Goal: Task Accomplishment & Management: Manage account settings

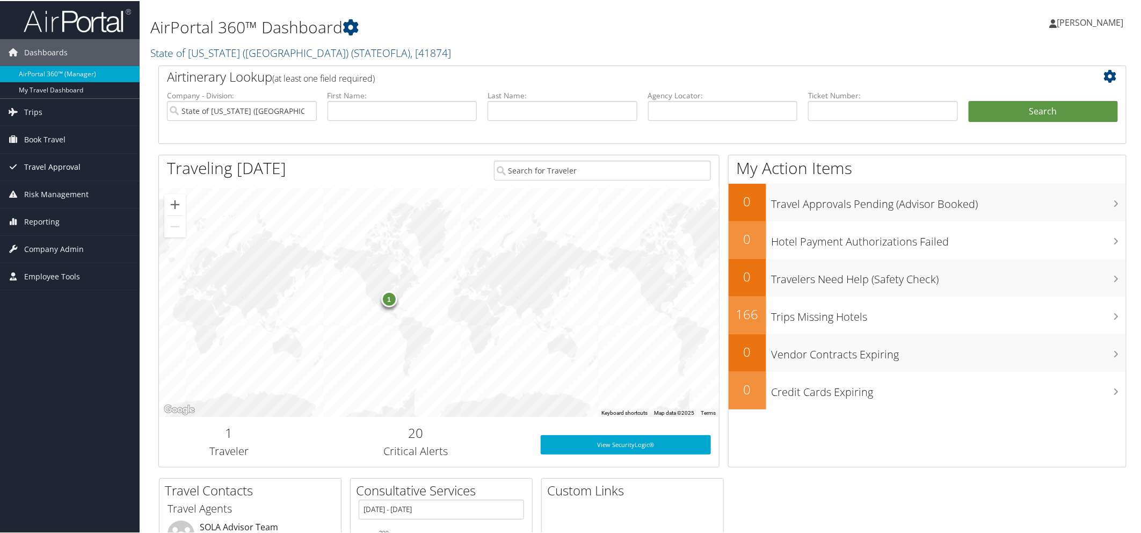
click at [43, 166] on span "Travel Approval" at bounding box center [52, 165] width 56 height 27
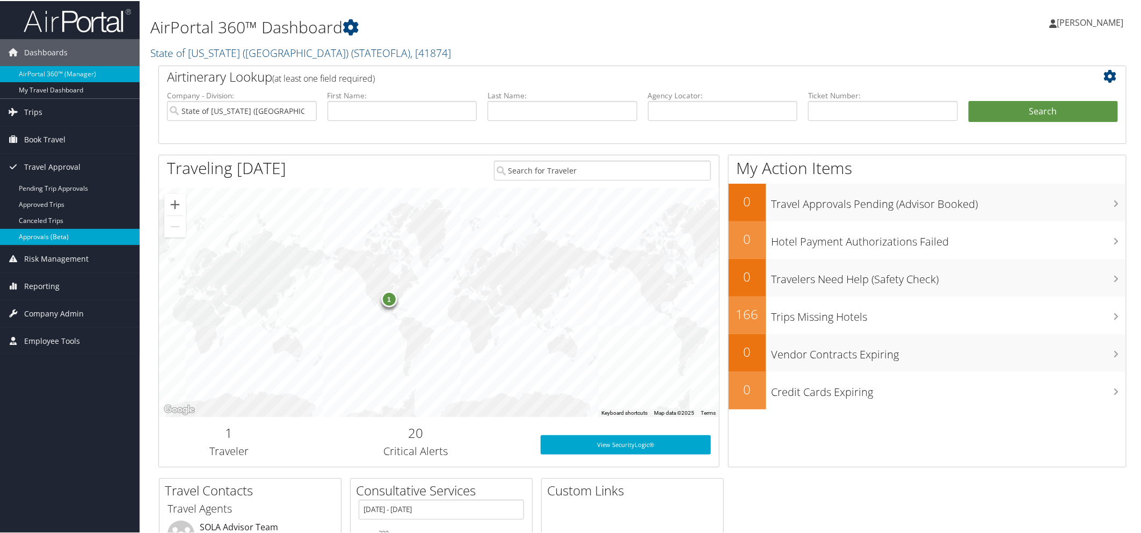
click at [54, 238] on link "Approvals (Beta)" at bounding box center [70, 236] width 140 height 16
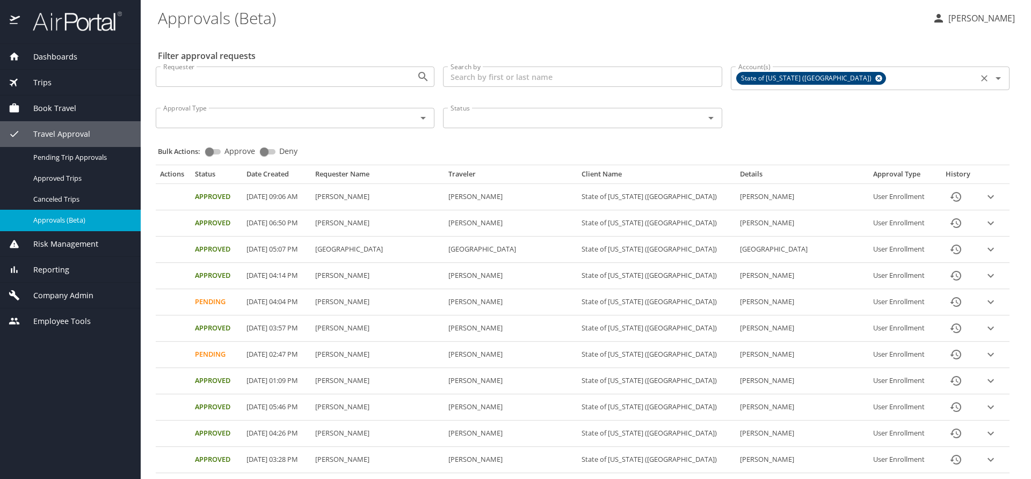
click at [875, 79] on icon at bounding box center [878, 78] width 7 height 7
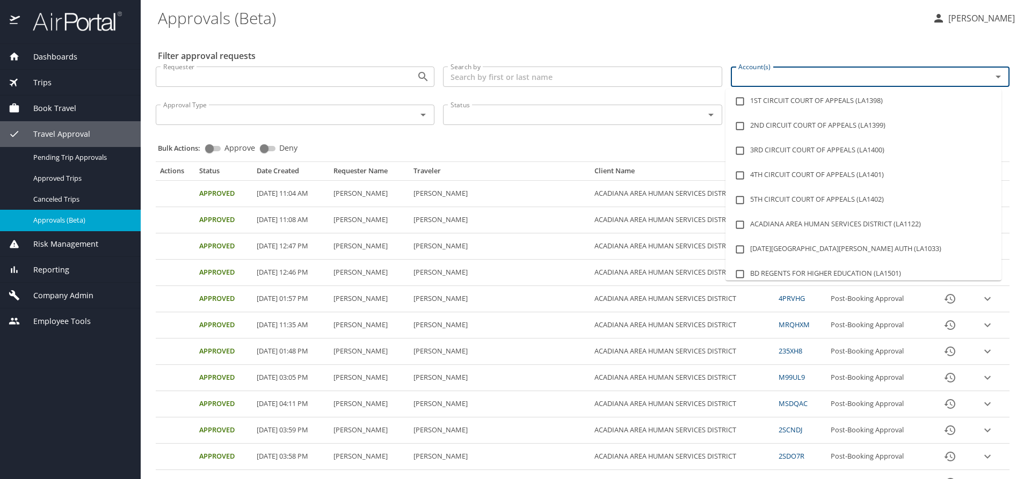
click at [860, 79] on input "Account(s)" at bounding box center [854, 77] width 241 height 14
type input "lsu"
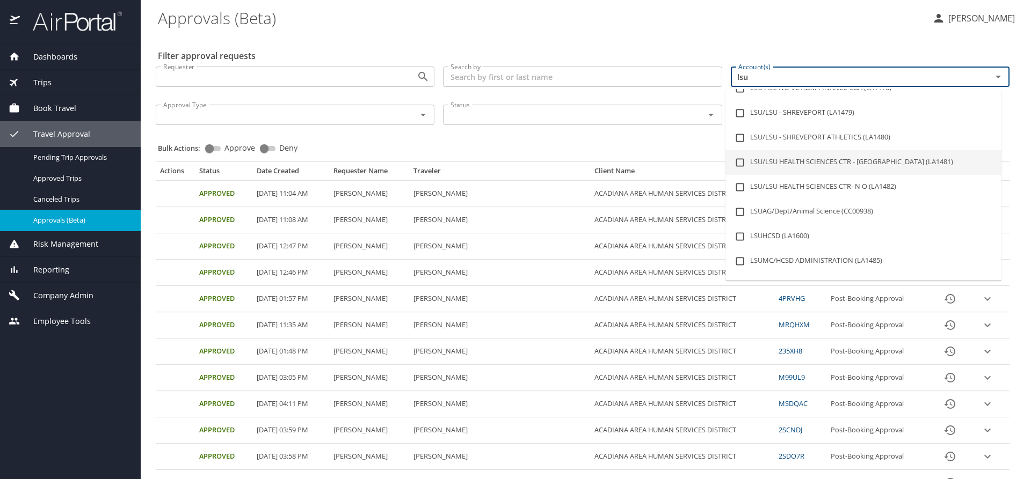
click at [853, 161] on li "LSU/LSU HEALTH SCIENCES CTR - SHREVEPORT (LA1481)" at bounding box center [863, 162] width 276 height 25
checkbox input "true"
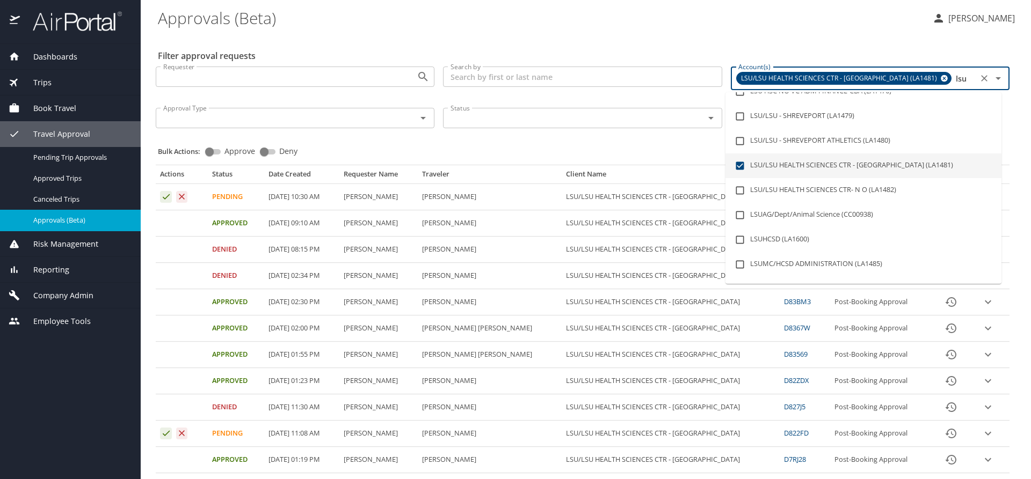
type input "lsu"
click at [620, 146] on div "Bulk Actions: Approve Deny" at bounding box center [586, 147] width 856 height 24
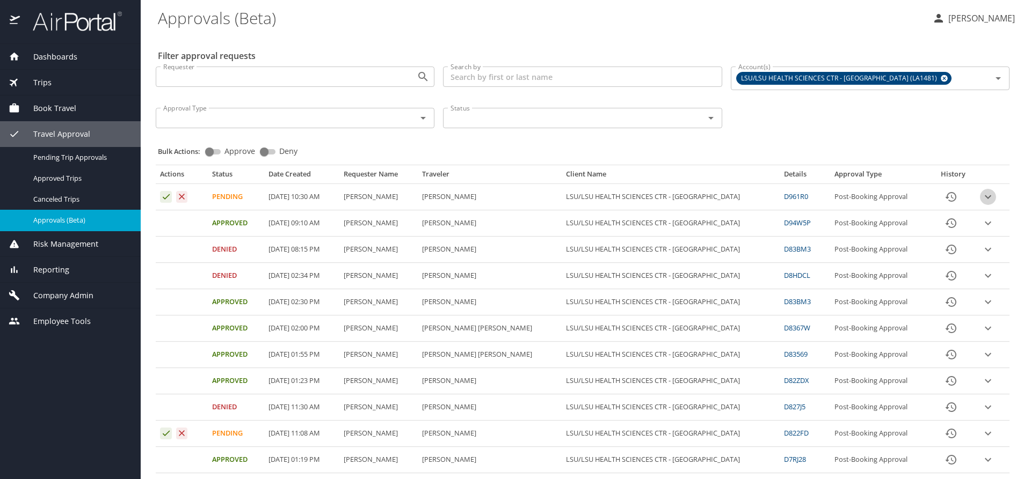
click at [983, 198] on icon "expand row" at bounding box center [987, 197] width 13 height 13
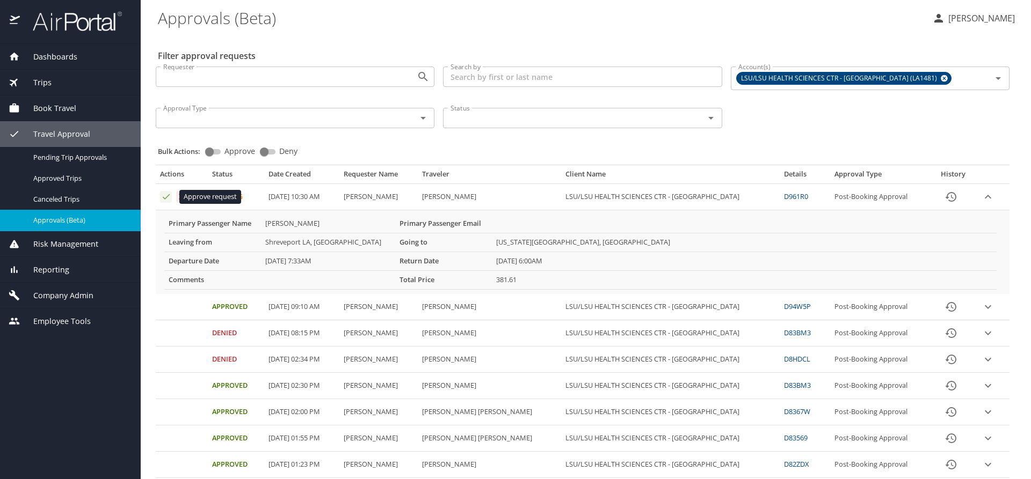
click at [163, 194] on icon "Approval table" at bounding box center [166, 197] width 10 height 10
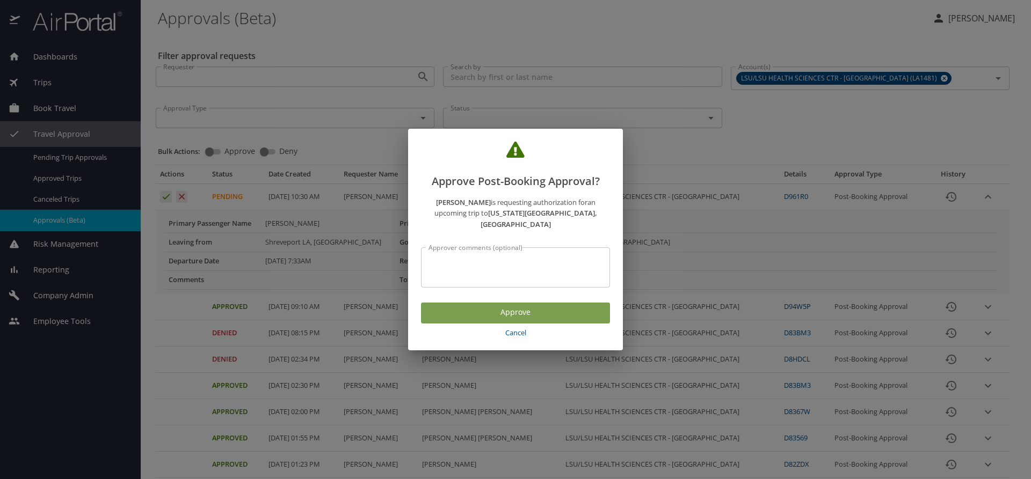
click at [506, 308] on span "Approve" at bounding box center [516, 312] width 172 height 13
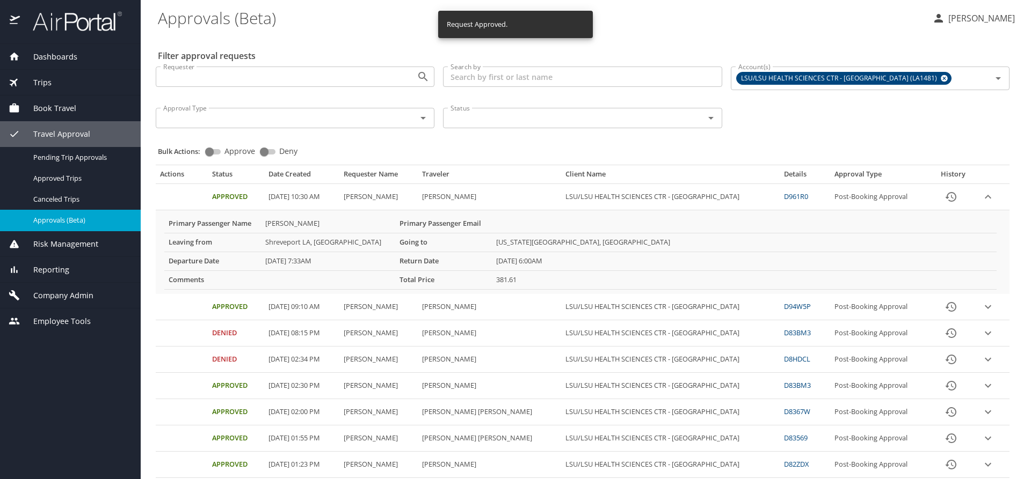
click at [983, 195] on icon "expand row" at bounding box center [987, 197] width 13 height 13
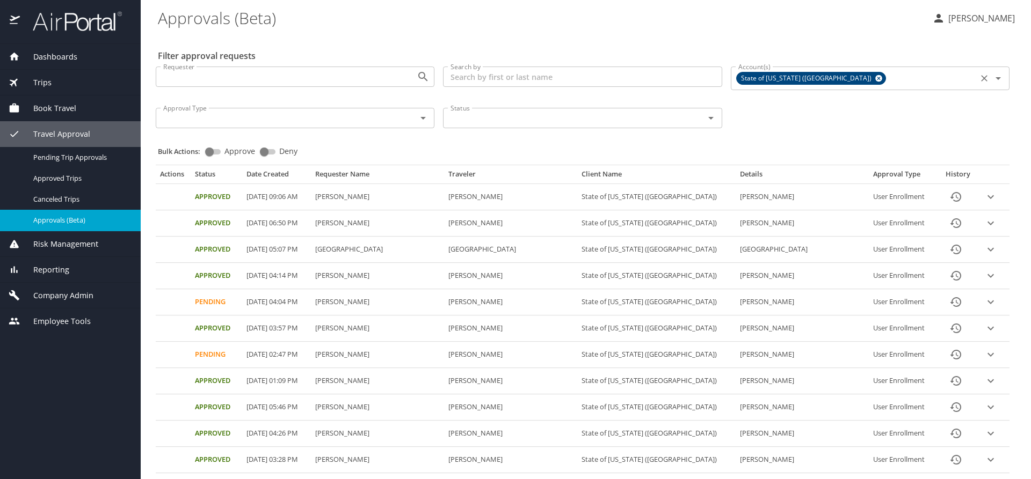
click at [875, 78] on icon at bounding box center [878, 78] width 7 height 7
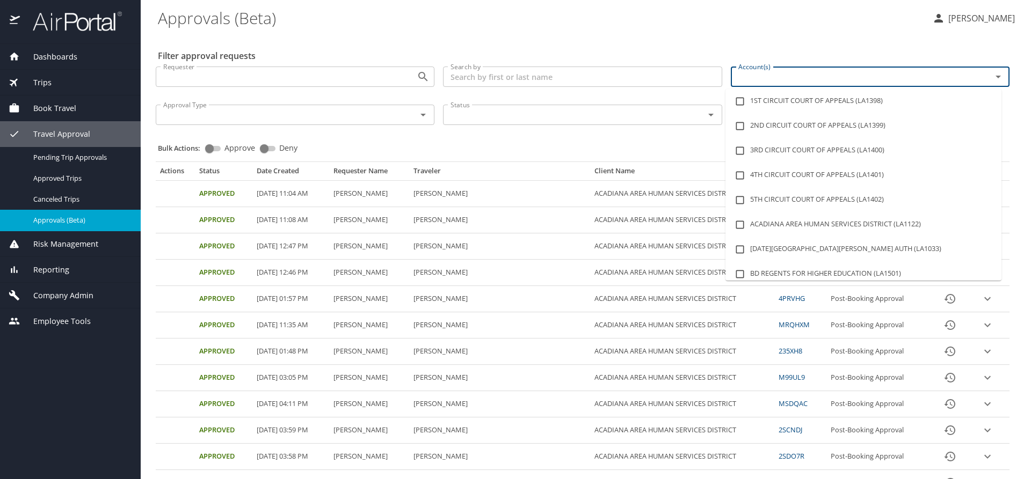
click at [741, 80] on input "Account(s)" at bounding box center [854, 77] width 241 height 14
type input "K"
type input "LSU"
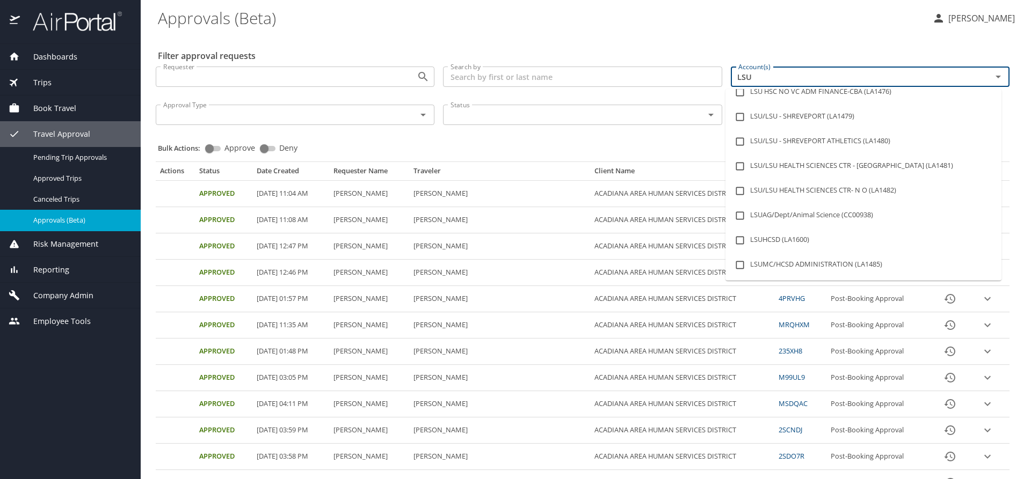
scroll to position [161, 0]
click at [861, 161] on li "LSU/LSU HEALTH SCIENCES CTR - SHREVEPORT (LA1481)" at bounding box center [863, 162] width 276 height 25
checkbox input "true"
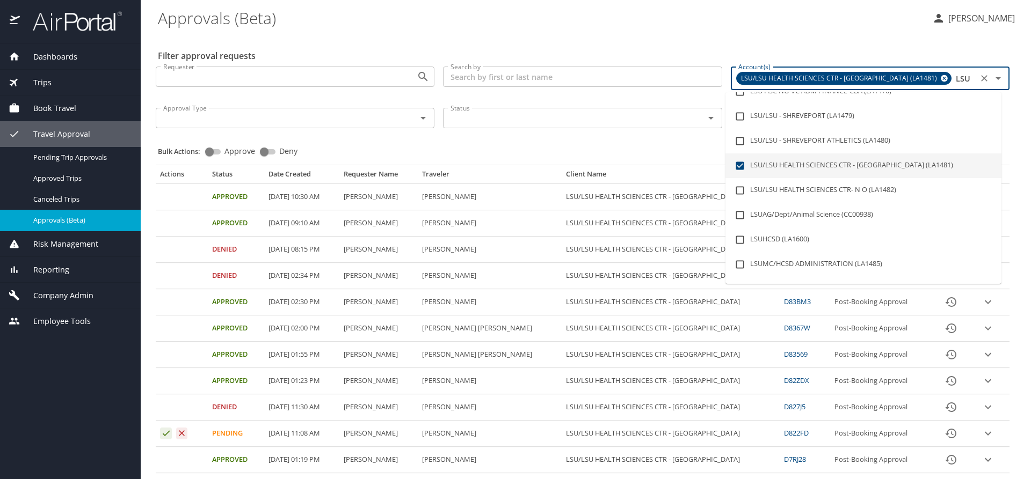
type input "LSU"
click at [614, 145] on div "Bulk Actions: Approve Deny" at bounding box center [586, 147] width 856 height 24
